Goal: Task Accomplishment & Management: Use online tool/utility

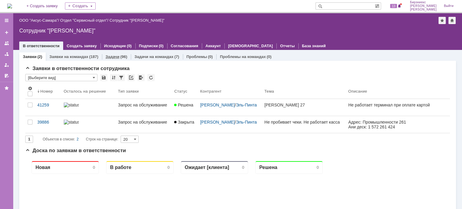
click at [110, 54] on div "Задачи (96)" at bounding box center [116, 56] width 29 height 9
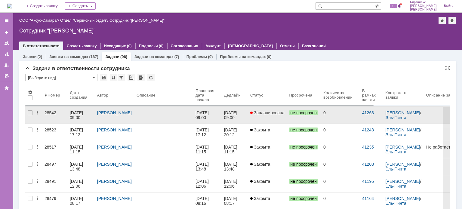
click at [176, 113] on div at bounding box center [164, 112] width 54 height 5
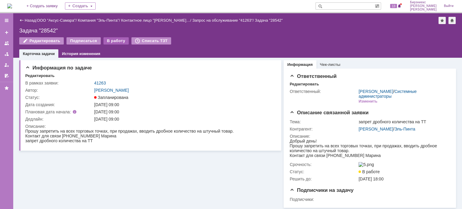
click at [120, 43] on div "В работу" at bounding box center [116, 40] width 26 height 7
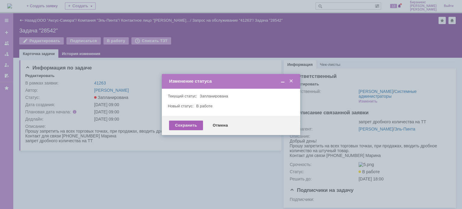
click at [192, 125] on div "Сохранить" at bounding box center [186, 126] width 34 height 10
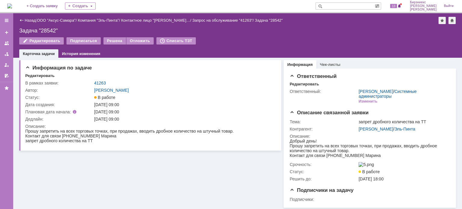
click at [95, 178] on div "Информация по задаче Редактировать В рамках заявки: 41263 Автор: Галстьян Степа…" at bounding box center [150, 133] width 262 height 150
click at [230, 173] on div "Информация по задаче Редактировать В рамках заявки: 41263 Автор: Галстьян Степа…" at bounding box center [150, 133] width 262 height 150
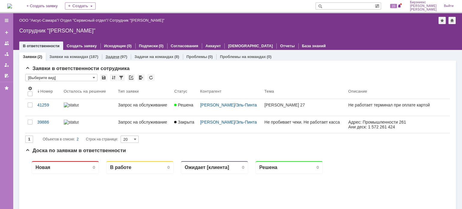
click at [115, 57] on link "Задачи" at bounding box center [113, 56] width 14 height 5
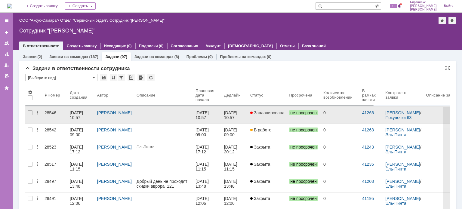
click at [124, 114] on div "[PERSON_NAME]" at bounding box center [114, 112] width 35 height 5
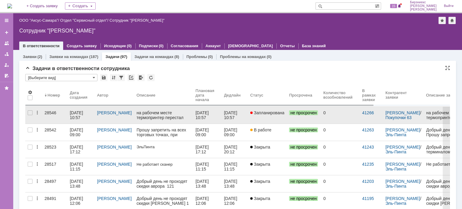
click at [76, 113] on div "[DATE] 10:57" at bounding box center [77, 115] width 14 height 10
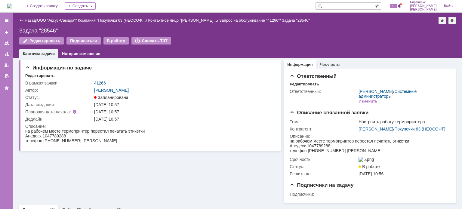
click at [66, 134] on div "на рабочем месте термопринтер перестал печатать этикетки Анедеск [PHONE_NUMBER]…" at bounding box center [84, 136] width 119 height 14
click at [66, 138] on div "на рабочем месте термопринтер перестал печатать этикетки Анедеск [PHONE_NUMBER]…" at bounding box center [84, 136] width 119 height 14
drag, startPoint x: 66, startPoint y: 138, endPoint x: 43, endPoint y: 135, distance: 23.4
click at [43, 135] on div "на рабочем месте термопринтер перестал печатать этикетки Анедеск [PHONE_NUMBER]…" at bounding box center [84, 136] width 119 height 14
copy span "1047789288"
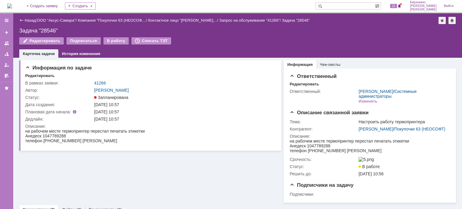
click at [121, 133] on span "на рабочем месте термопринтер перестал печатать этикетки" at bounding box center [84, 131] width 119 height 5
drag, startPoint x: 43, startPoint y: 135, endPoint x: 70, endPoint y: 135, distance: 27.1
click at [70, 135] on div "на рабочем месте термопринтер перестал печатать этикетки Анедеск [PHONE_NUMBER]…" at bounding box center [84, 136] width 119 height 14
copy span "1047789288"
click at [116, 42] on div "В работу" at bounding box center [116, 40] width 26 height 7
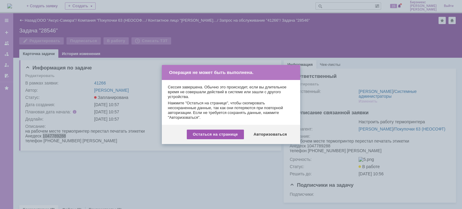
click at [207, 135] on div "Остаться на странице" at bounding box center [215, 135] width 57 height 10
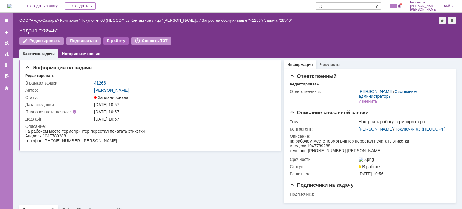
click at [112, 43] on div "В работу" at bounding box center [116, 40] width 26 height 7
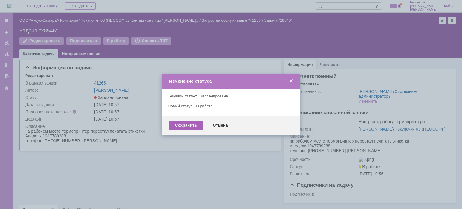
click at [181, 124] on div "Сохранить" at bounding box center [186, 126] width 34 height 10
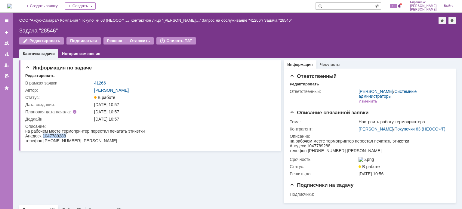
drag, startPoint x: 43, startPoint y: 134, endPoint x: 66, endPoint y: 137, distance: 23.6
click at [66, 137] on div "на рабочем месте термопринтер перестал печатать этикетки Анедеск [PHONE_NUMBER]…" at bounding box center [84, 136] width 119 height 14
copy span "1047789288"
